Goal: Information Seeking & Learning: Learn about a topic

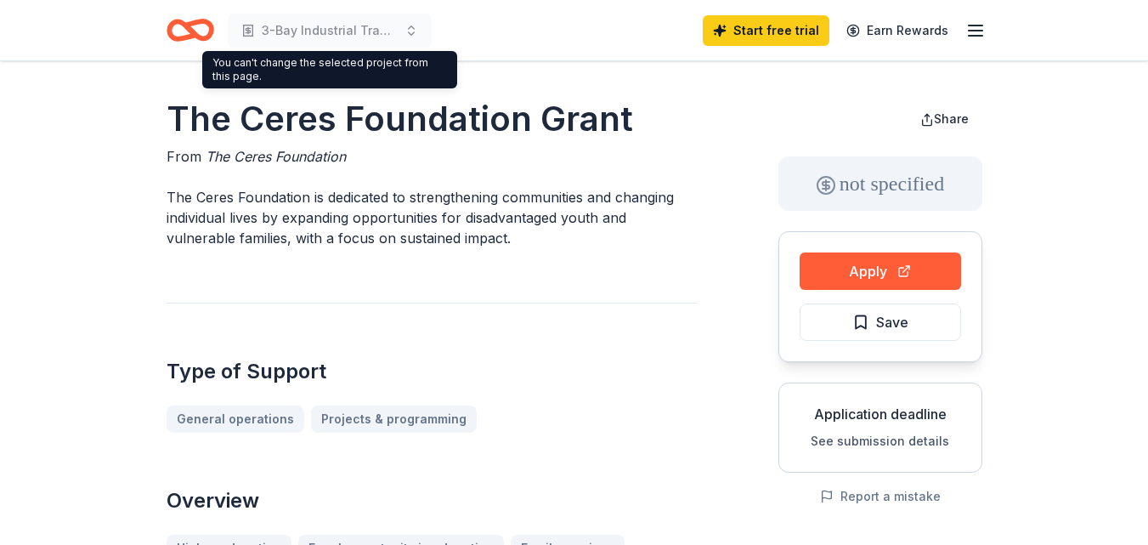
click at [203, 31] on icon "Home" at bounding box center [191, 30] width 48 height 40
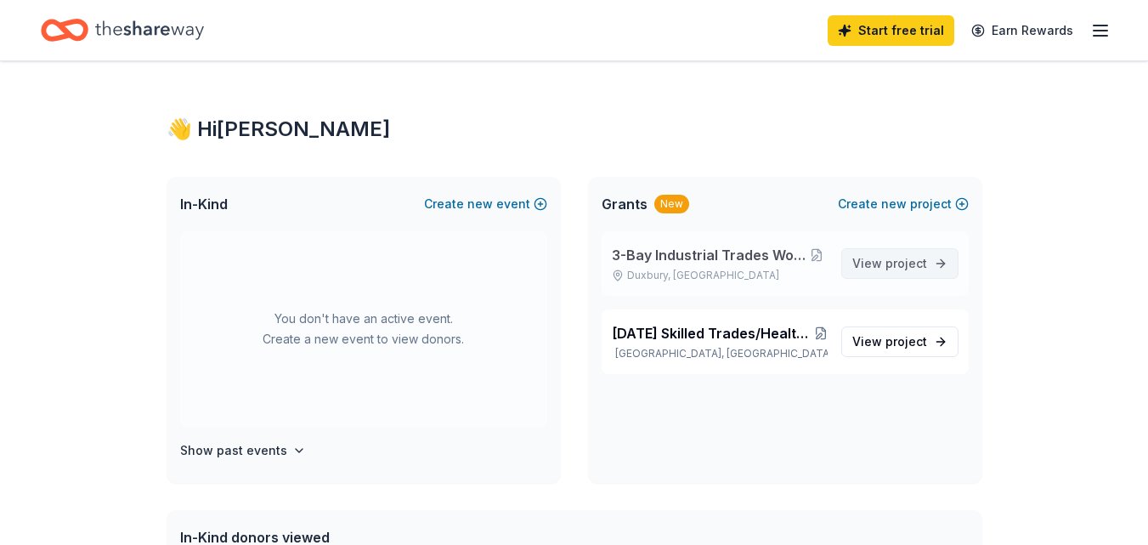
click at [889, 262] on span "project" at bounding box center [907, 263] width 42 height 14
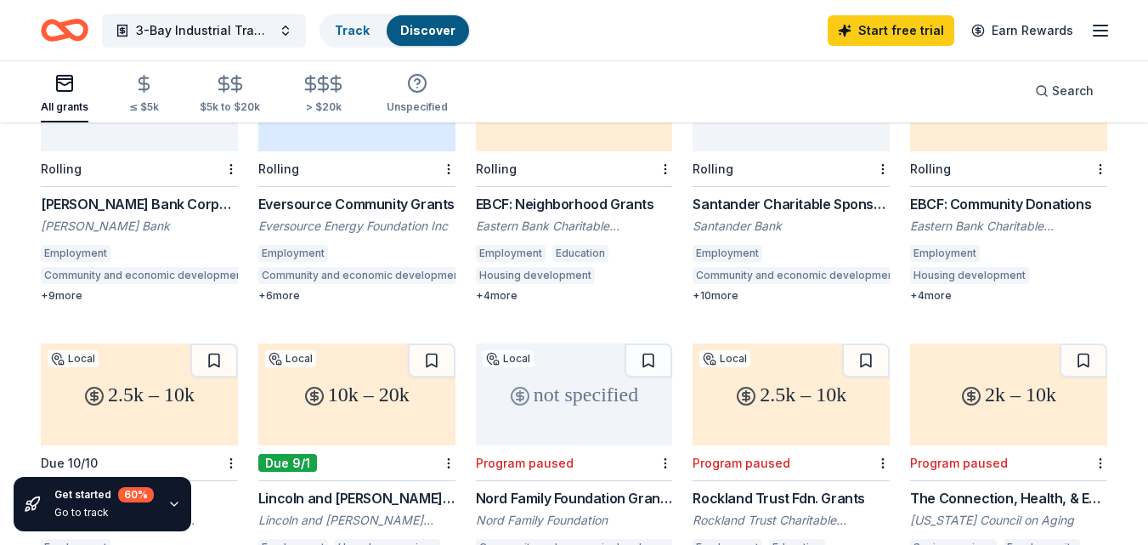
scroll to position [425, 0]
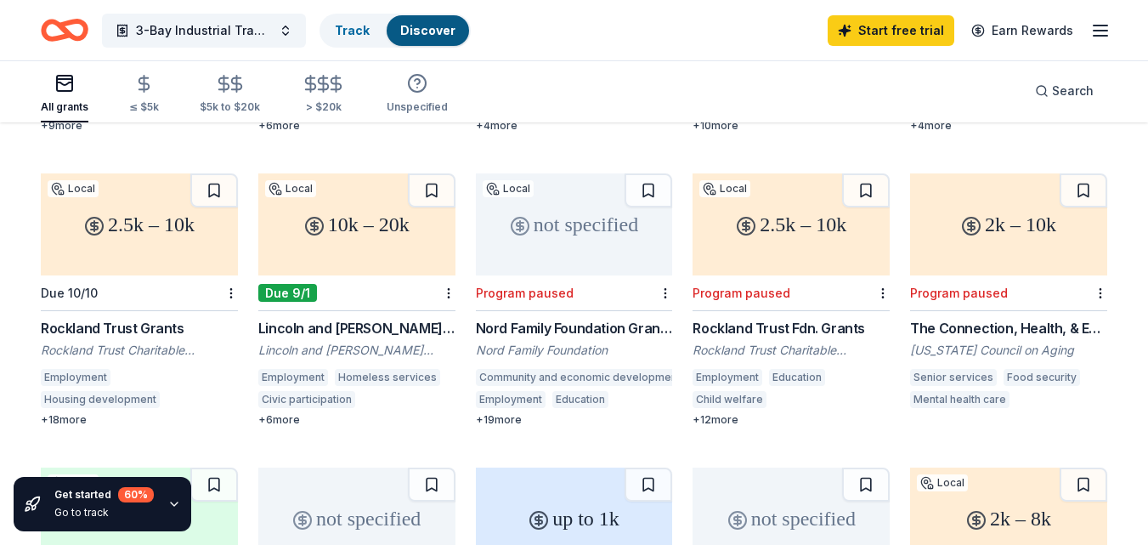
click at [354, 248] on div "10k – 20k" at bounding box center [356, 224] width 197 height 102
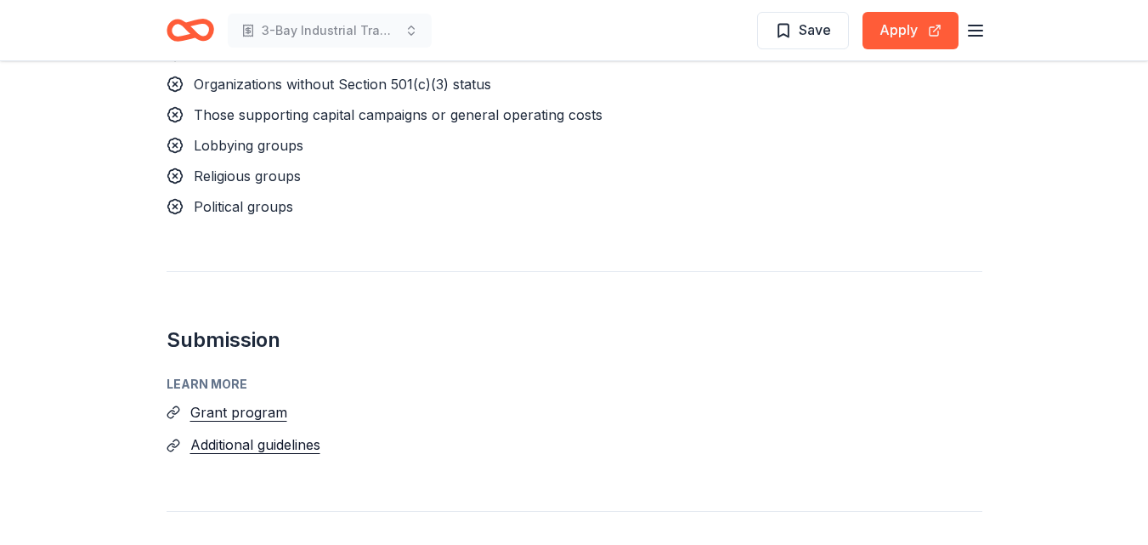
scroll to position [1530, 0]
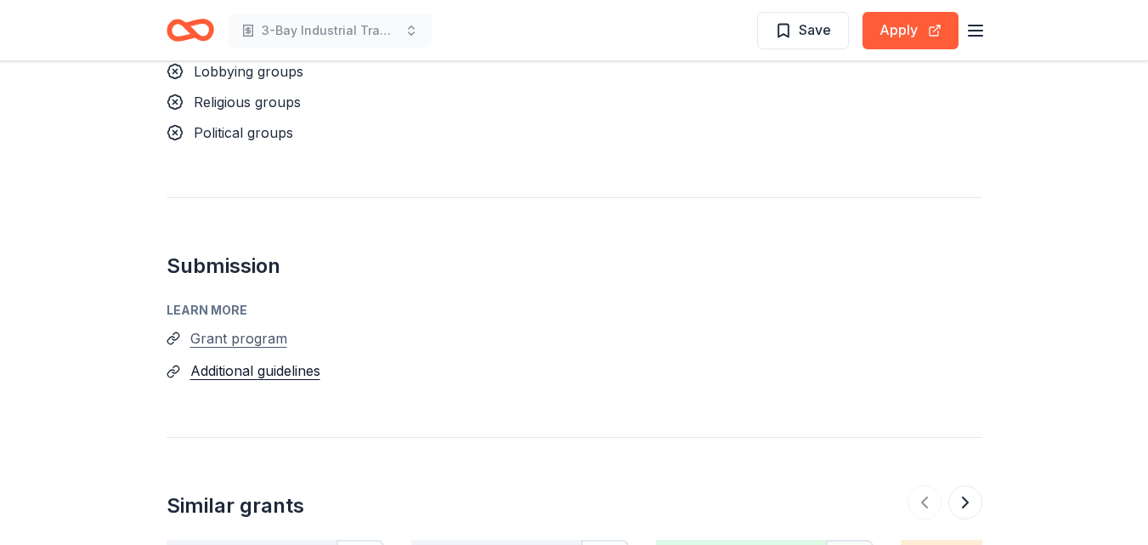
click at [241, 338] on button "Grant program" at bounding box center [238, 338] width 97 height 22
click at [275, 372] on button "Additional guidelines" at bounding box center [255, 371] width 130 height 22
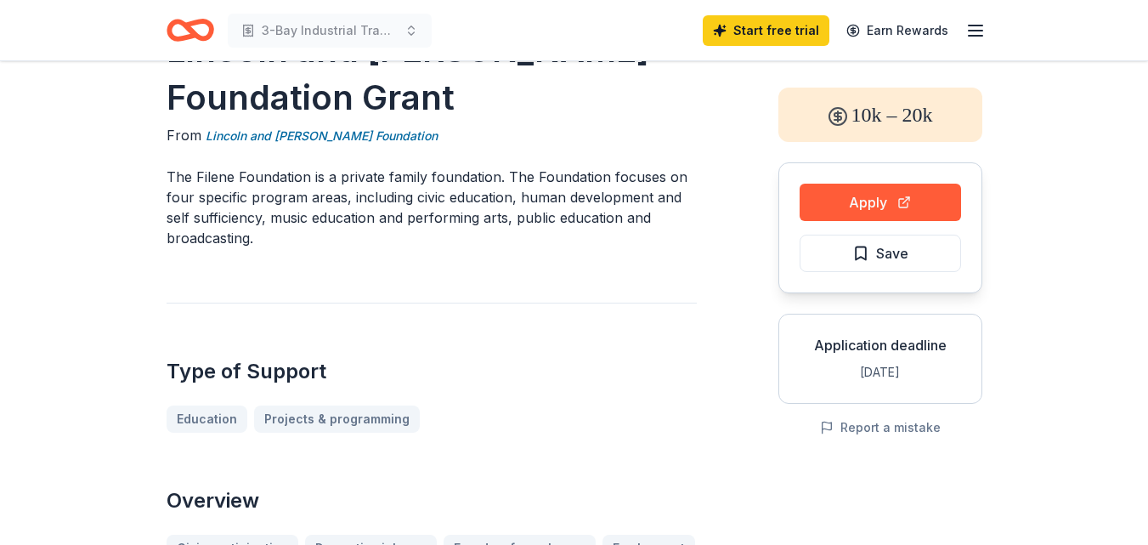
scroll to position [0, 0]
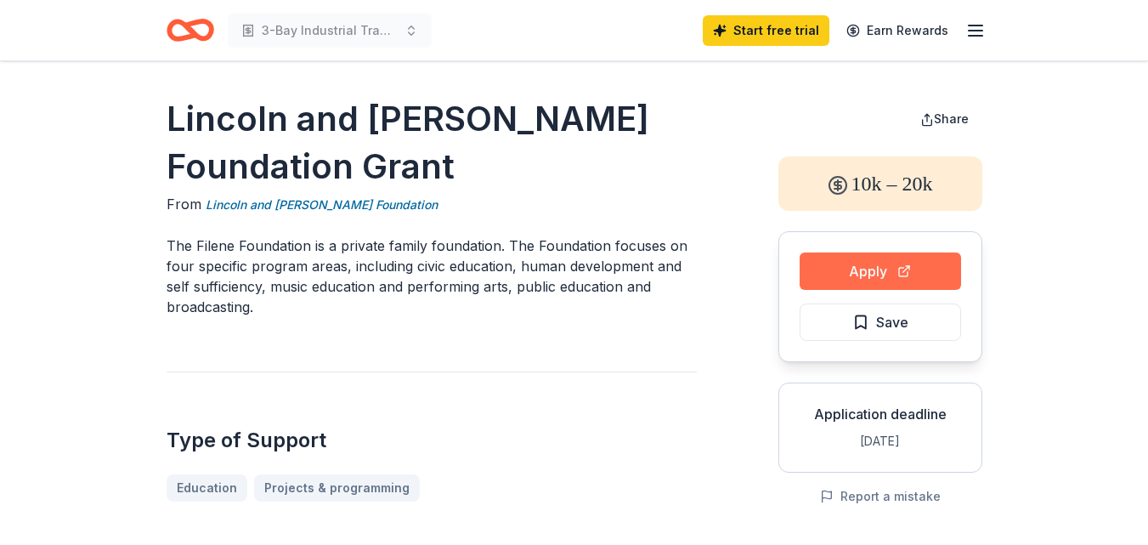
click at [872, 270] on button "Apply" at bounding box center [881, 270] width 162 height 37
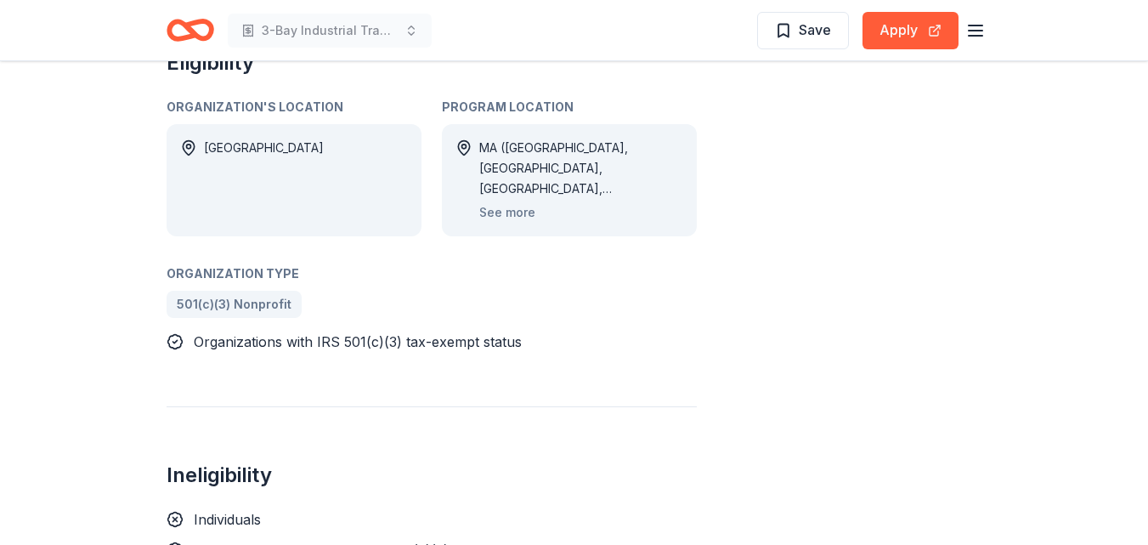
scroll to position [935, 0]
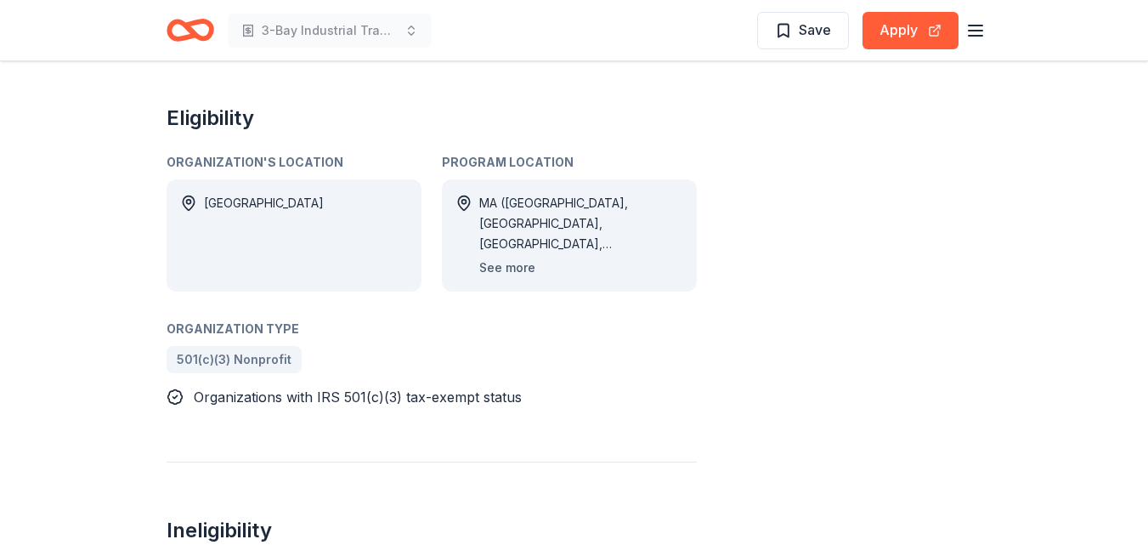
click at [513, 266] on button "See more" at bounding box center [507, 268] width 56 height 20
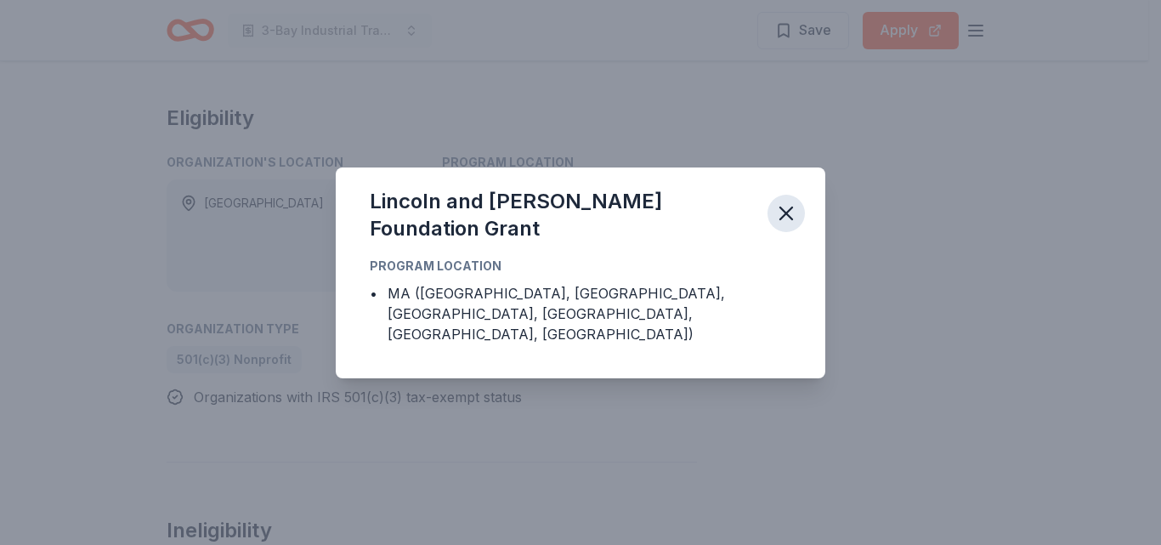
click at [787, 225] on icon "button" at bounding box center [786, 213] width 24 height 24
